Goal: Task Accomplishment & Management: Manage account settings

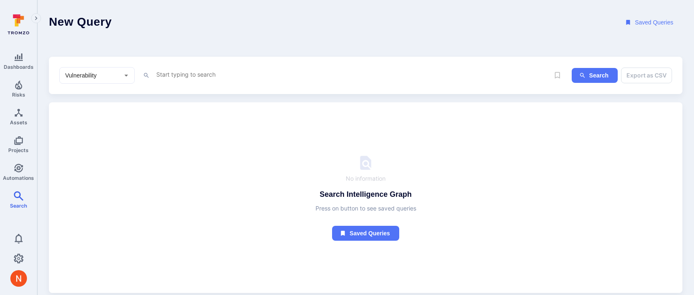
click at [199, 75] on textarea "Intelligence Graph search area" at bounding box center [352, 74] width 394 height 10
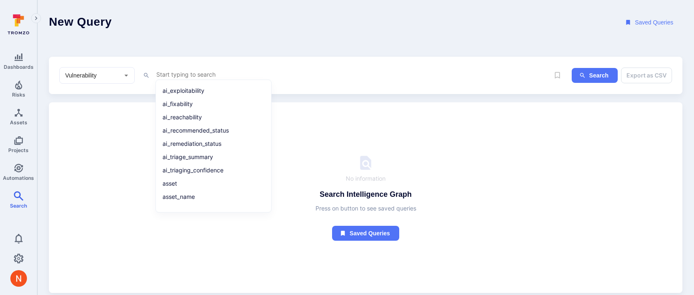
paste textarea "tool_name = "wiz" and severity in ("critical", "high") and tags = "wiz_vulnerab…"
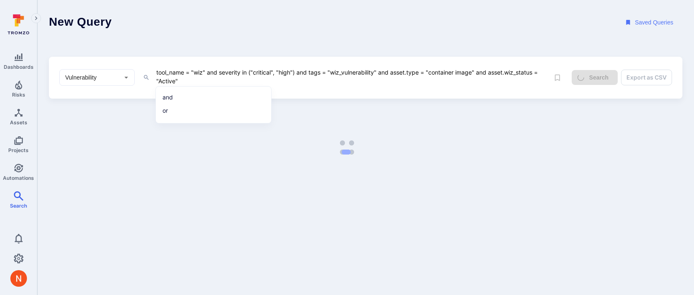
type textarea "tool_name = "wiz" and severity in ("critical", "high") and tags = "wiz_vulnerab…"
click at [199, 24] on header "New Query Saved Queries" at bounding box center [365, 22] width 657 height 45
drag, startPoint x: 190, startPoint y: 80, endPoint x: 129, endPoint y: 57, distance: 64.7
click at [129, 57] on div "Vulnerability ​ tool_name = "wiz" and severity in ("critical", "high") and tags…" at bounding box center [366, 78] width 634 height 42
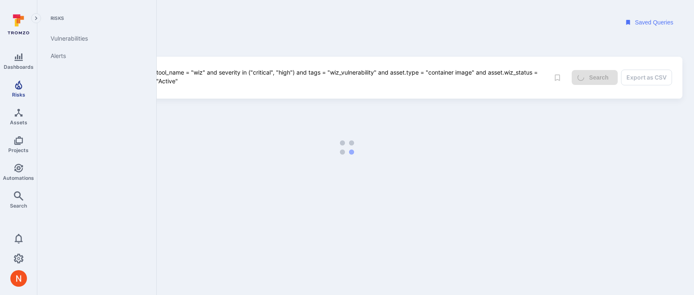
click at [21, 91] on link "Risks" at bounding box center [18, 89] width 37 height 24
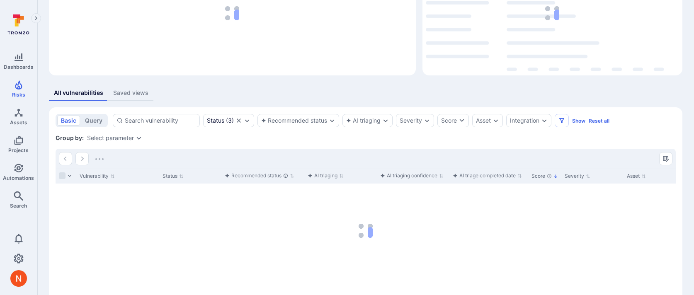
scroll to position [109, 0]
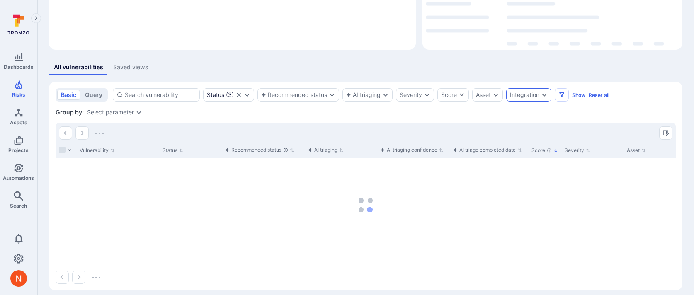
click at [521, 94] on div "Integration" at bounding box center [524, 95] width 29 height 7
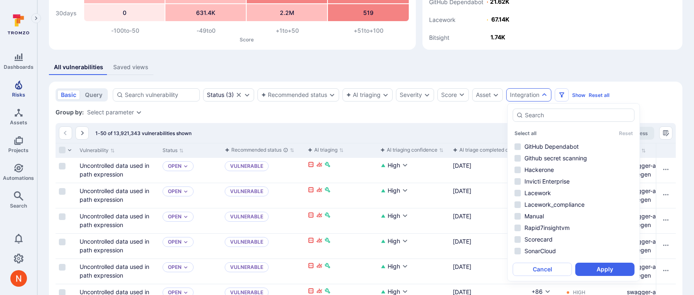
scroll to position [54, 0]
click at [523, 254] on li "Wiz" at bounding box center [574, 253] width 122 height 10
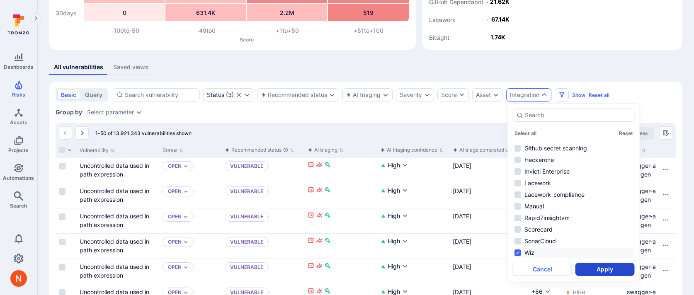
click at [615, 270] on button "Apply" at bounding box center [604, 269] width 59 height 13
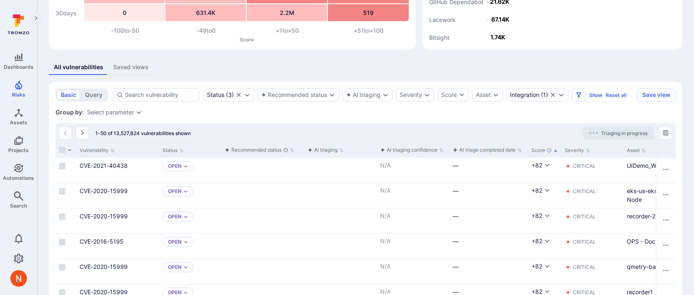
click at [119, 114] on div "Select parameter" at bounding box center [110, 112] width 47 height 7
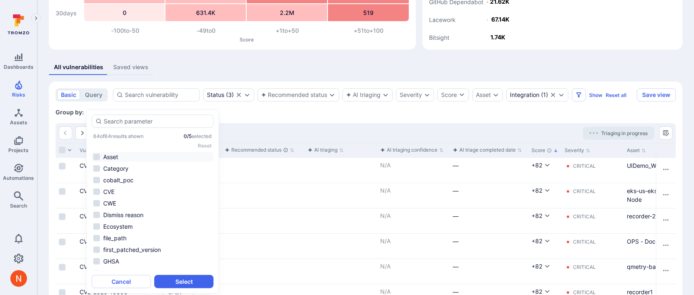
click at [137, 158] on li "Asset" at bounding box center [153, 157] width 122 height 10
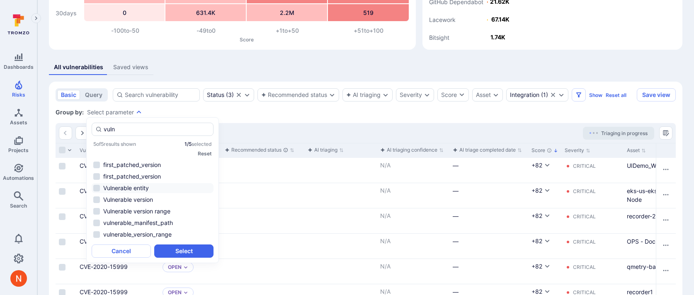
click at [152, 187] on li "Vulnerable entity" at bounding box center [153, 188] width 122 height 10
type input "vuln"
click at [166, 249] on button "Select" at bounding box center [183, 251] width 59 height 13
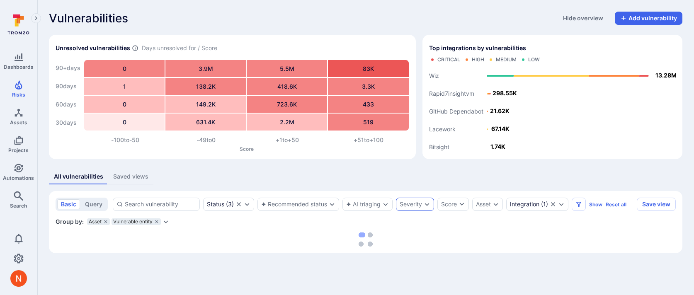
click at [408, 201] on div "Severity" at bounding box center [415, 204] width 38 height 13
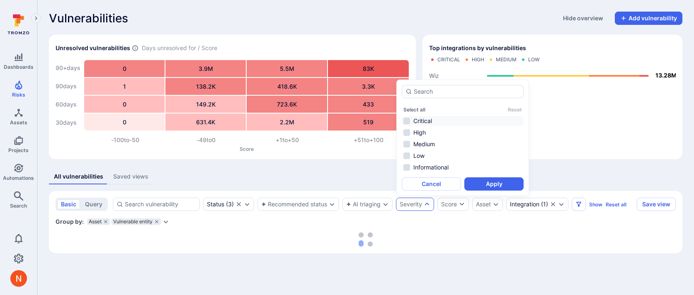
click at [422, 124] on li "Critical" at bounding box center [463, 121] width 122 height 10
click at [422, 132] on li "High" at bounding box center [463, 133] width 122 height 10
click at [490, 185] on button "Apply" at bounding box center [493, 183] width 59 height 13
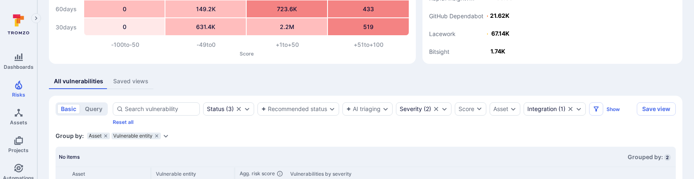
scroll to position [120, 0]
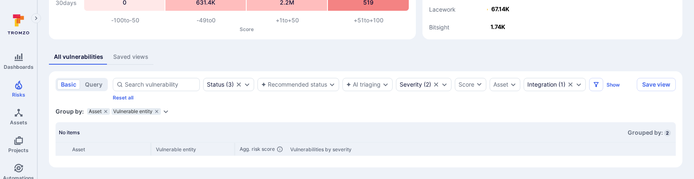
drag, startPoint x: 367, startPoint y: 178, endPoint x: 364, endPoint y: 196, distance: 18.4
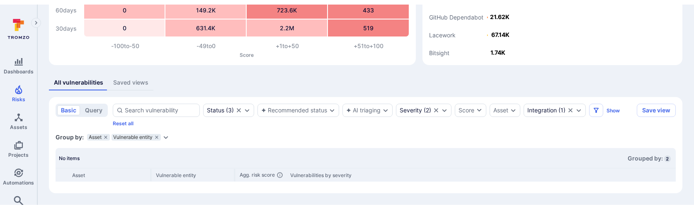
scroll to position [90, 0]
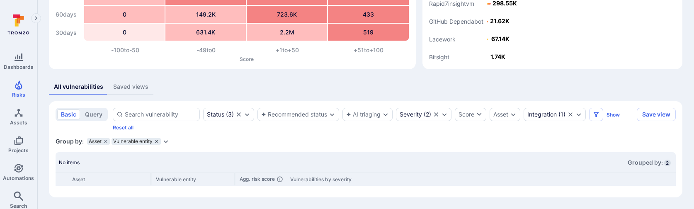
click at [156, 139] on icon "grouping parameters" at bounding box center [156, 141] width 5 height 5
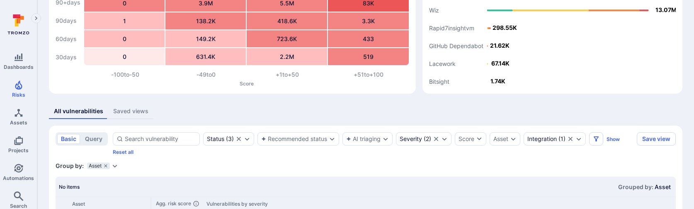
scroll to position [90, 0]
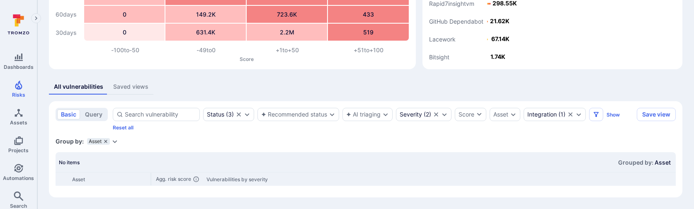
click at [104, 140] on icon "grouping parameters" at bounding box center [105, 141] width 5 height 5
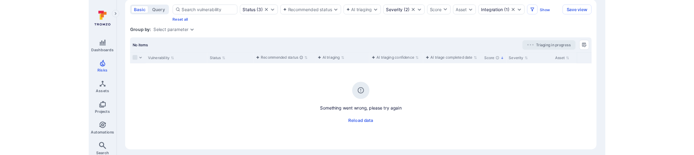
scroll to position [196, 0]
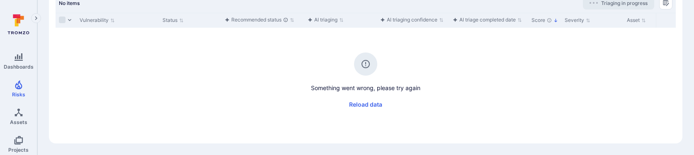
scroll to position [249, 0]
click at [274, 83] on div "Something went wrong, please try again Reload data" at bounding box center [366, 70] width 620 height 84
click at [522, 125] on div "Vulnerability Status Recommended status AI triaging AI triaging confidence AI t…" at bounding box center [366, 75] width 620 height 124
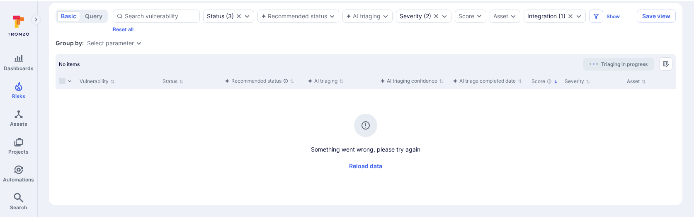
scroll to position [187, 0]
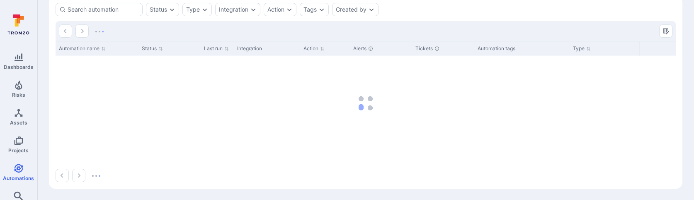
scroll to position [39, 0]
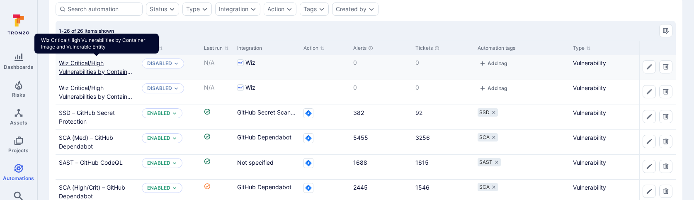
click at [84, 70] on link "Wiz Critical/High Vulnerabilities by Container Image and Vulnerable Entity" at bounding box center [97, 71] width 76 height 24
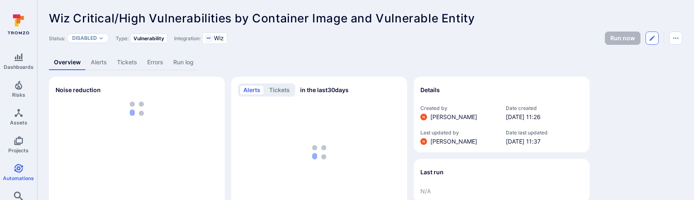
click at [651, 35] on icon "Edit automation" at bounding box center [652, 38] width 7 height 7
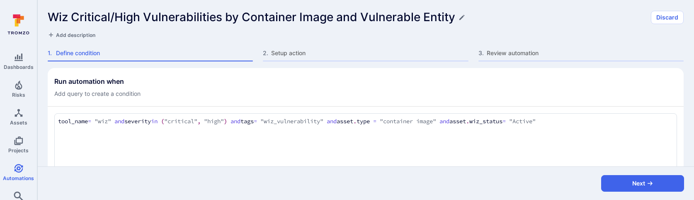
click at [54, 16] on h1 "Wiz Critical/High Vulnerabilities by Container Image and Vulnerable Entity" at bounding box center [252, 17] width 408 height 14
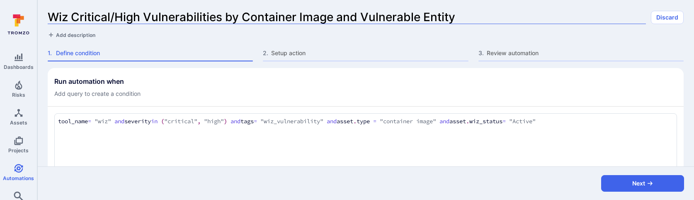
click at [49, 15] on input "Wiz Critical/High Vulnerabilities by Container Image and Vulnerable Entity" at bounding box center [347, 17] width 598 height 14
type input "[Wiz Critical/High Vulnerabilities by Container Image and Vulnerable Entity"
click at [56, 21] on input "[Wiz Critical/High Vulnerabilities by Container Image and Vulnerable Entity" at bounding box center [347, 17] width 598 height 14
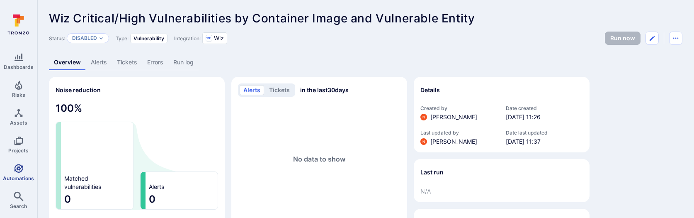
click at [17, 172] on icon "Automations" at bounding box center [19, 168] width 10 height 10
click at [18, 171] on icon "Automations" at bounding box center [18, 168] width 9 height 9
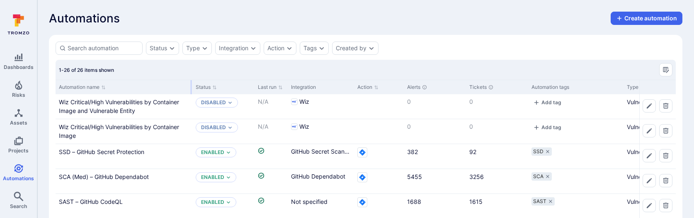
drag, startPoint x: 137, startPoint y: 85, endPoint x: 191, endPoint y: 86, distance: 53.9
click at [191, 86] on div at bounding box center [191, 87] width 1 height 14
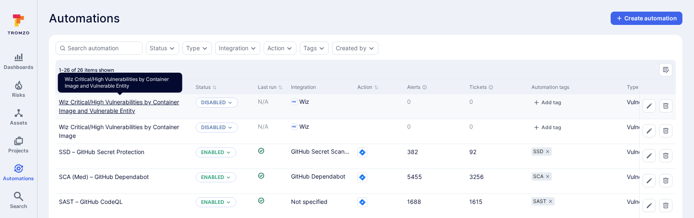
click at [85, 101] on link "Wiz Critical/High Vulnerabilities by Container Image and Vulnerable Entity" at bounding box center [119, 106] width 120 height 16
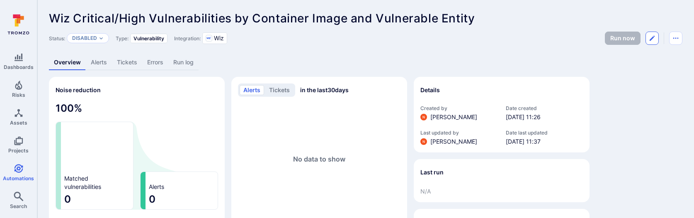
click at [654, 38] on icon "Edit automation" at bounding box center [652, 38] width 7 height 7
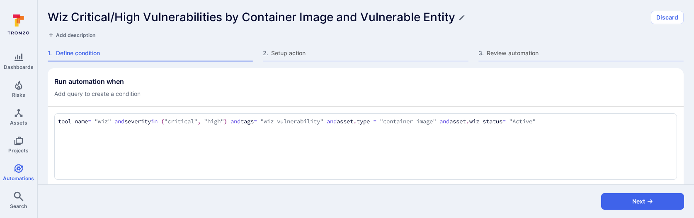
click at [56, 18] on h1 "Wiz Critical/High Vulnerabilities by Container Image and Vulnerable Entity" at bounding box center [252, 17] width 408 height 14
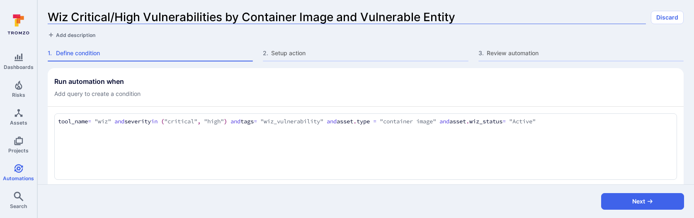
click at [49, 15] on input "Wiz Critical/High Vulnerabilities by Container Image and Vulnerable Entity" at bounding box center [347, 17] width 598 height 14
type input "Wiz Critical/High Vulnerabilities by Container Image and Vulnerable Entity"
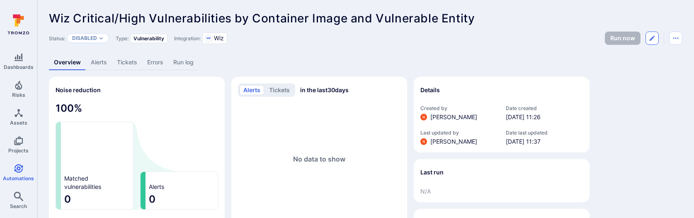
click at [655, 40] on icon "Edit automation" at bounding box center [652, 38] width 7 height 7
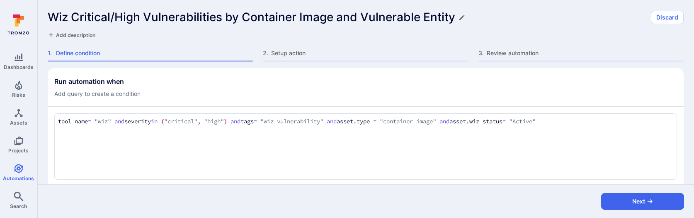
drag, startPoint x: 421, startPoint y: 119, endPoint x: 471, endPoint y: 118, distance: 50.2
click at [471, 119] on textarea "tool_name = "wiz" and severity in ("critical", "high") and tags = "wiz_vulnerab…" at bounding box center [365, 121] width 615 height 9
click at [512, 98] on section "Run automation when Add query to create a condition tool_name = "wiz" and sever…" at bounding box center [366, 141] width 636 height 147
drag, startPoint x: 483, startPoint y: 119, endPoint x: 583, endPoint y: 119, distance: 100.3
click at [583, 119] on textarea "tool_name = "wiz" and severity in ("critical", "high") and tags = "wiz_vulnerab…" at bounding box center [365, 121] width 615 height 9
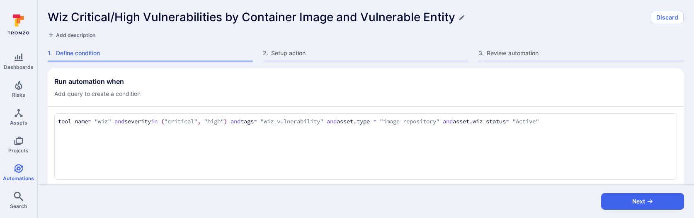
drag, startPoint x: 593, startPoint y: 119, endPoint x: 480, endPoint y: 119, distance: 113.2
click at [480, 119] on textarea "tool_name = "wiz" and severity in ("critical", "high") and tags = "wiz_vulnerab…" at bounding box center [365, 121] width 615 height 9
type textarea "tool_name = "wiz" and severity in ("critical", "high") and tags = "wiz_vulnerab…"
click at [470, 100] on section "Run automation when Add query to create a condition tool_name = "wiz" and sever…" at bounding box center [366, 141] width 636 height 147
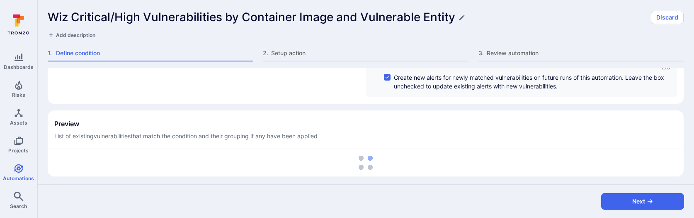
scroll to position [226, 0]
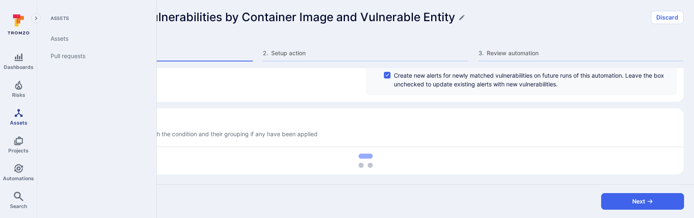
click at [19, 117] on link "Assets" at bounding box center [18, 116] width 37 height 24
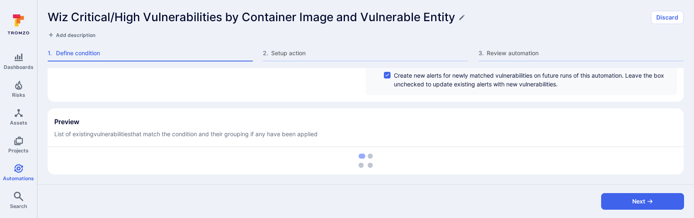
scroll to position [221, 0]
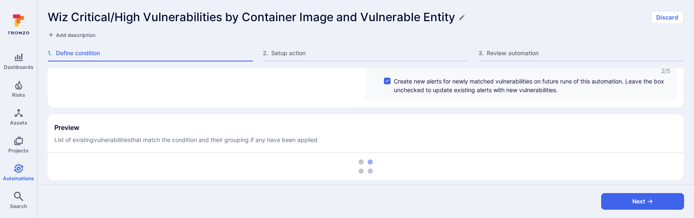
click at [291, 19] on h1 "Wiz Critical/High Vulnerabilities by Container Image and Vulnerable Entity" at bounding box center [252, 17] width 408 height 14
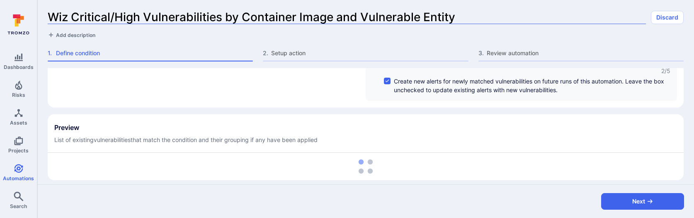
drag, startPoint x: 299, startPoint y: 18, endPoint x: 245, endPoint y: 13, distance: 54.9
click at [245, 13] on input "Wiz Critical/High Vulnerabilities by Container Image and Vulnerable Entity" at bounding box center [347, 17] width 598 height 14
click at [274, 17] on input "Wiz Critical/High Vulnerabilities by Image and Vulnerable Entity" at bounding box center [347, 17] width 598 height 14
type input "Wiz Critical/High Vulnerabilities by Image Repo and Vulnerable Entity"
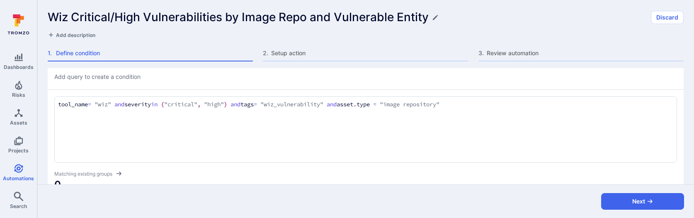
scroll to position [0, 0]
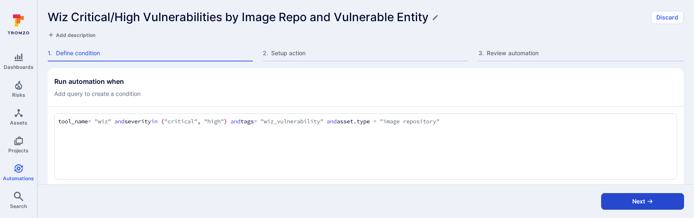
click at [612, 199] on button "Next" at bounding box center [642, 201] width 83 height 17
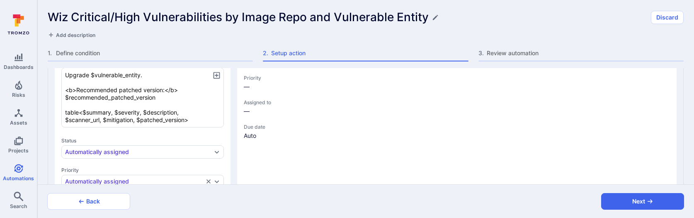
type textarea "x"
click at [627, 199] on button "Next" at bounding box center [642, 201] width 83 height 17
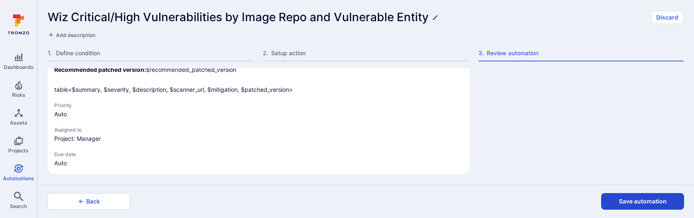
click at [627, 199] on button "Save automation" at bounding box center [642, 201] width 83 height 17
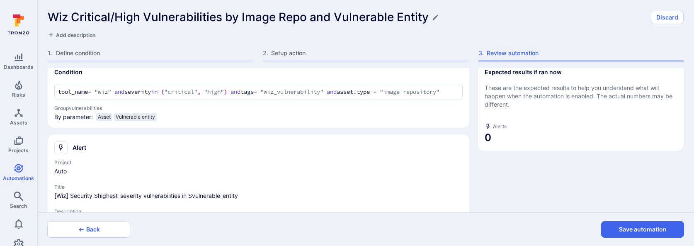
scroll to position [0, 0]
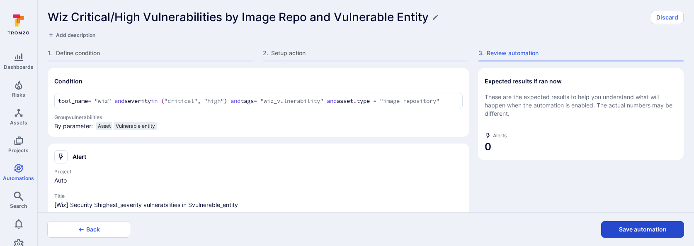
click at [616, 199] on button "Save automation" at bounding box center [642, 229] width 83 height 17
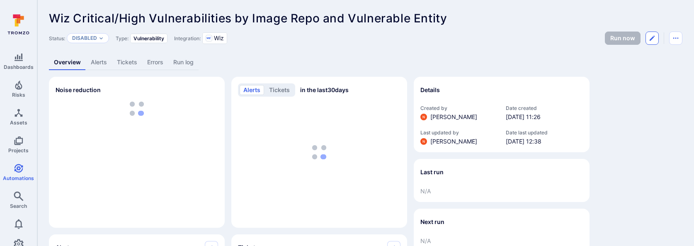
click at [648, 41] on button "Edit automation" at bounding box center [652, 38] width 13 height 13
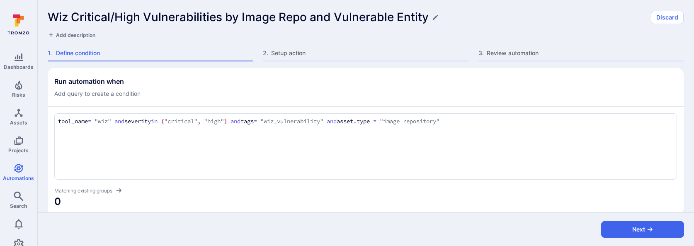
click at [272, 47] on div "Wiz Critical/High Vulnerabilities by Image Repo and Vulnerable Entity Discard A…" at bounding box center [365, 34] width 657 height 68
click at [274, 56] on span "Setup action" at bounding box center [369, 53] width 197 height 8
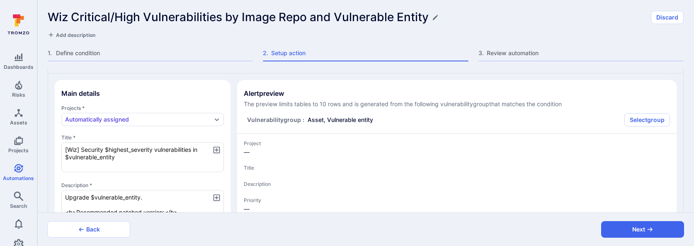
type textarea "x"
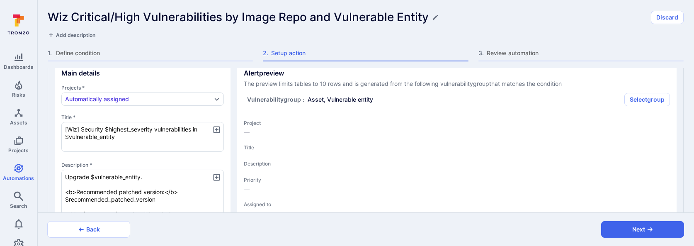
scroll to position [70, 0]
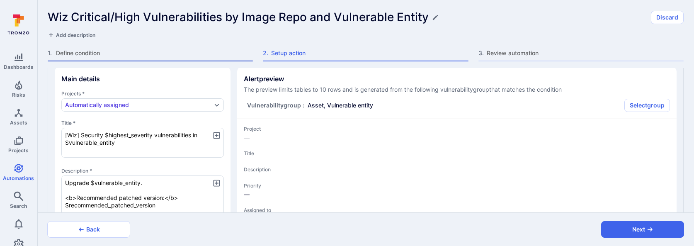
click at [240, 58] on div "1 . Define condition" at bounding box center [150, 55] width 205 height 12
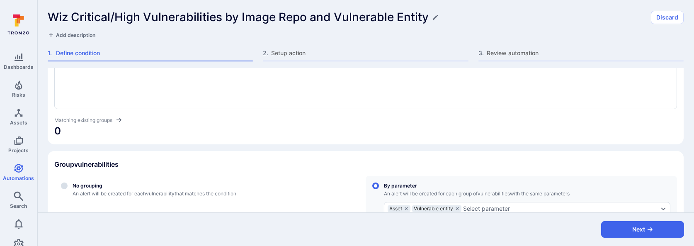
scroll to position [198, 0]
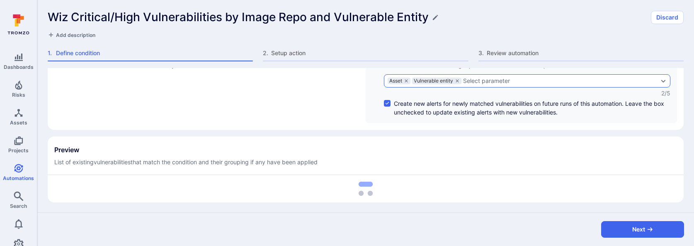
click at [496, 82] on div "Select parameter" at bounding box center [486, 81] width 47 height 7
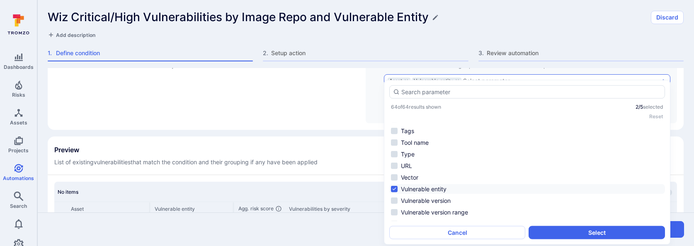
scroll to position [643, 0]
